Goal: Task Accomplishment & Management: Manage account settings

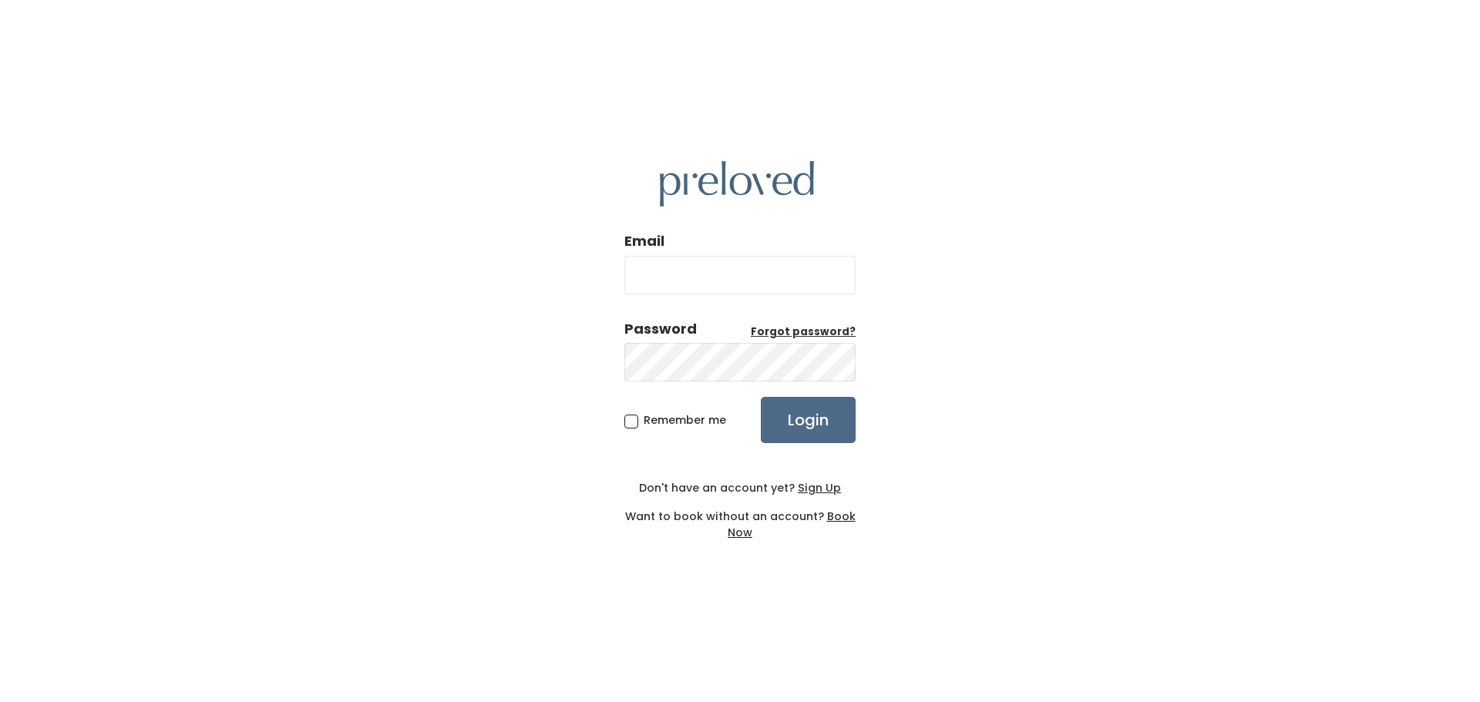
click at [827, 281] on input "Email" at bounding box center [739, 275] width 231 height 39
type input "yostm2002@yahoo.com"
click at [761, 397] on input "Login" at bounding box center [808, 420] width 95 height 46
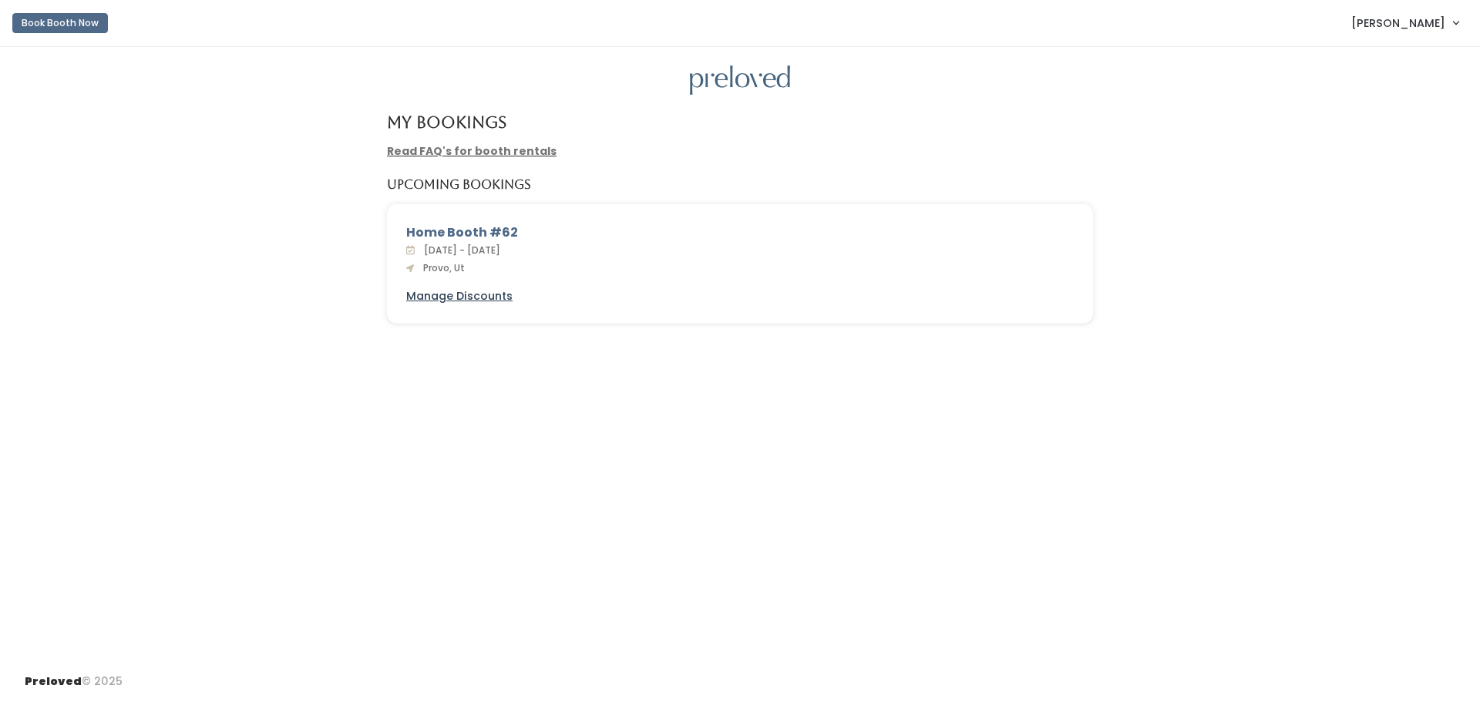
click at [414, 294] on u "Manage Discounts" at bounding box center [459, 295] width 106 height 15
click at [1454, 18] on link "[PERSON_NAME]" at bounding box center [1405, 22] width 138 height 33
click at [1385, 132] on button "Logout" at bounding box center [1404, 130] width 138 height 28
